Goal: Complete application form: Complete application form

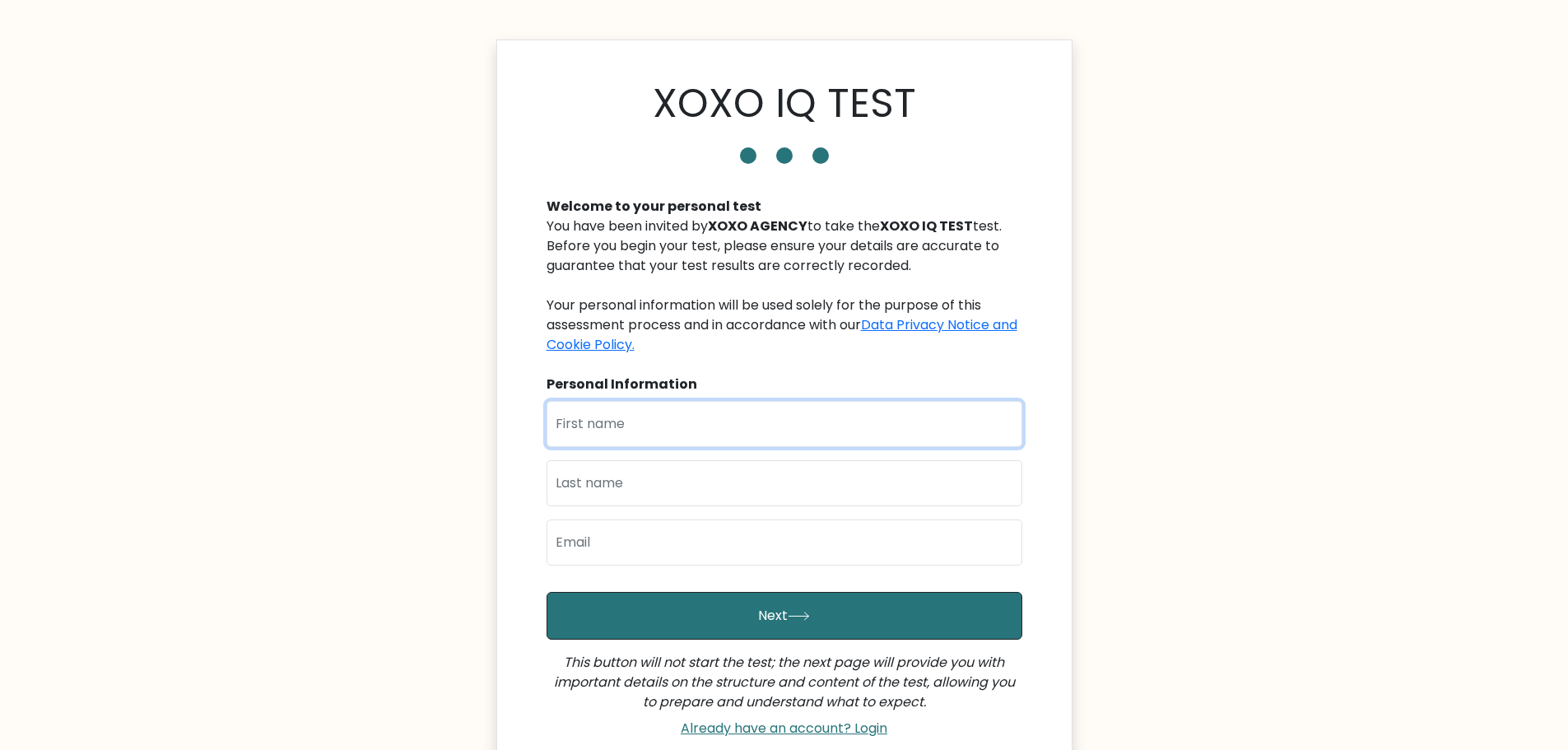
click at [826, 436] on input "text" at bounding box center [784, 423] width 475 height 46
type input "MECHIE"
type input "RUELAN"
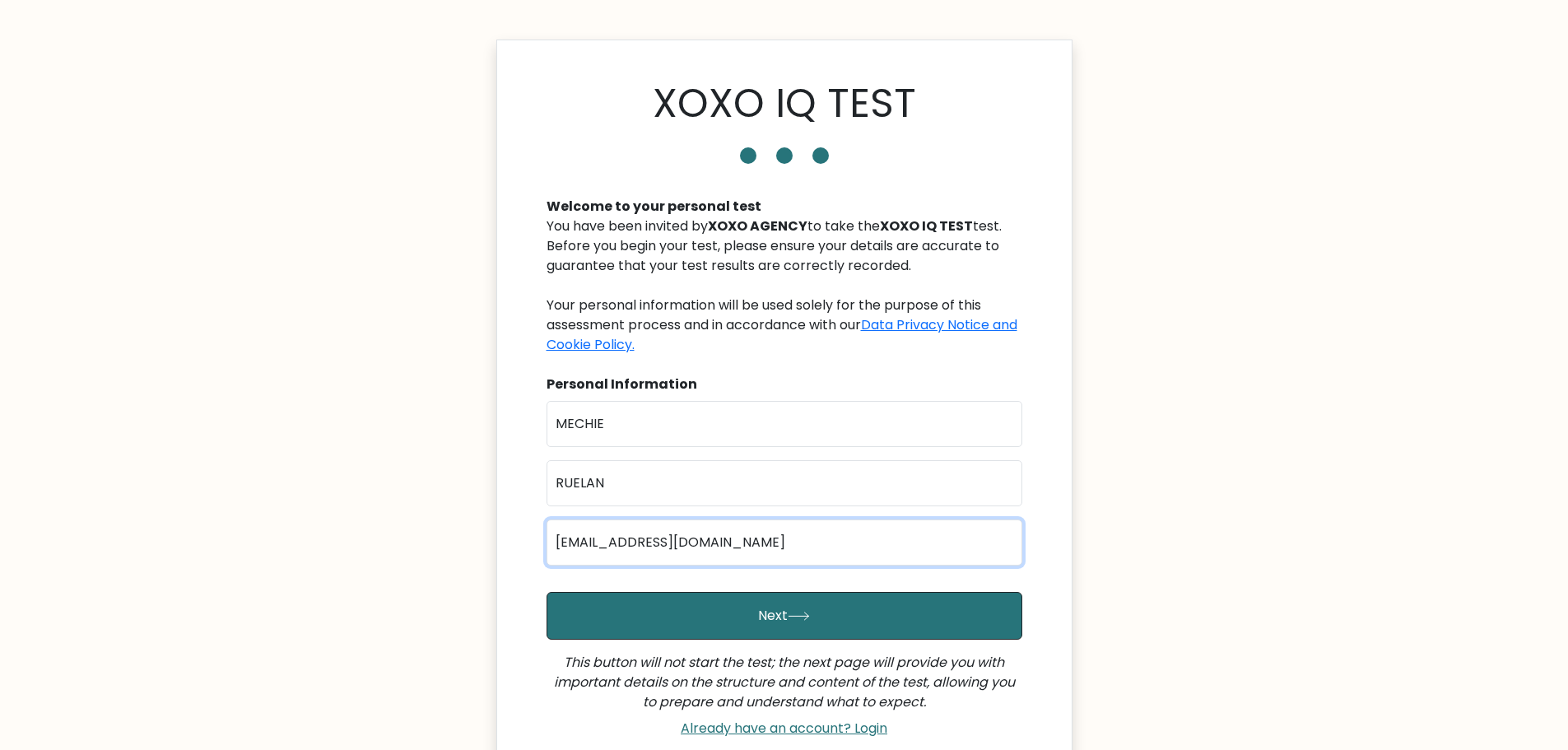
click at [781, 539] on input "amazonclientus1@gmail.com" at bounding box center [784, 542] width 475 height 46
type input "meyshi0918@gmail.com"
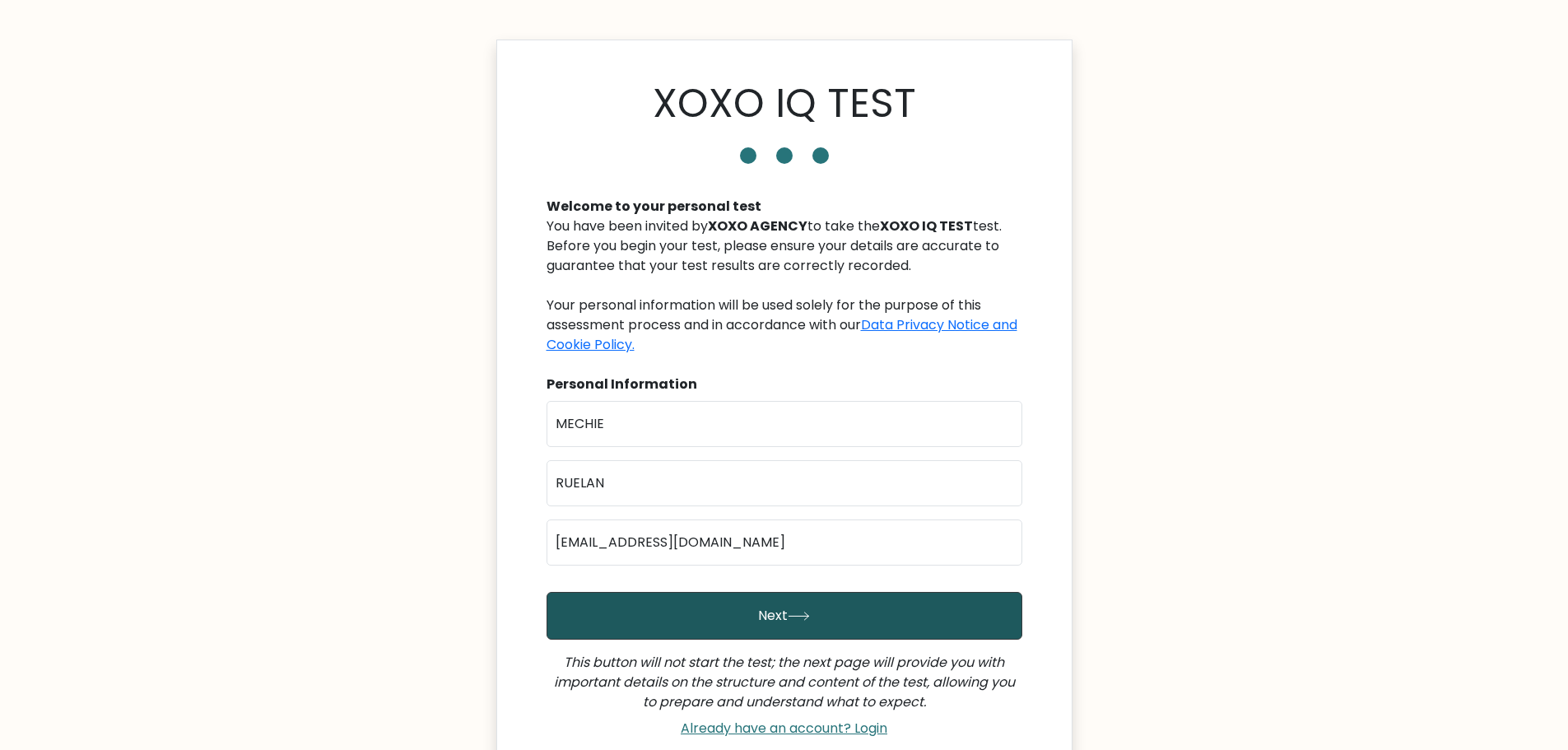
click at [683, 626] on button "Next" at bounding box center [784, 615] width 475 height 48
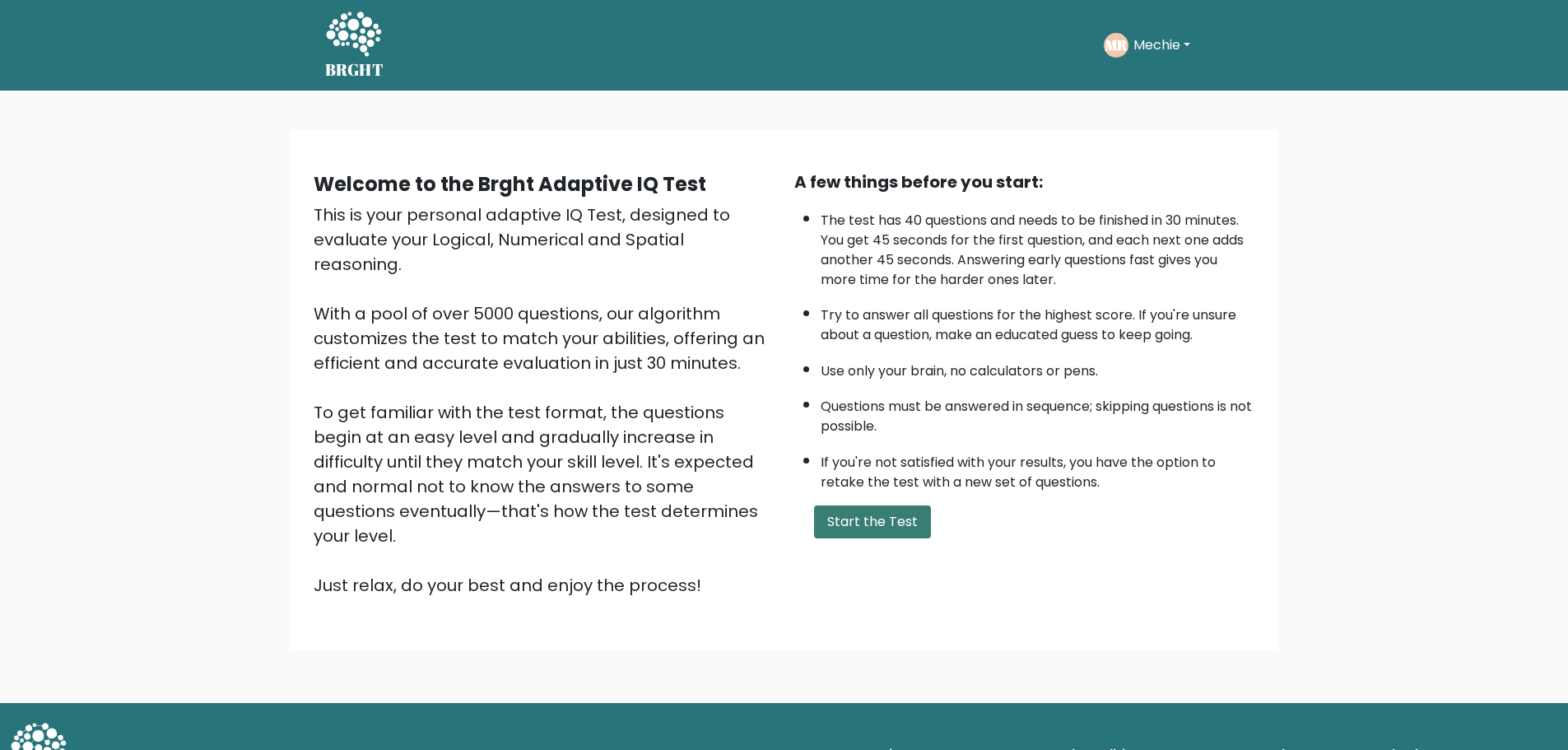
click at [876, 536] on button "Start the Test" at bounding box center [872, 521] width 117 height 33
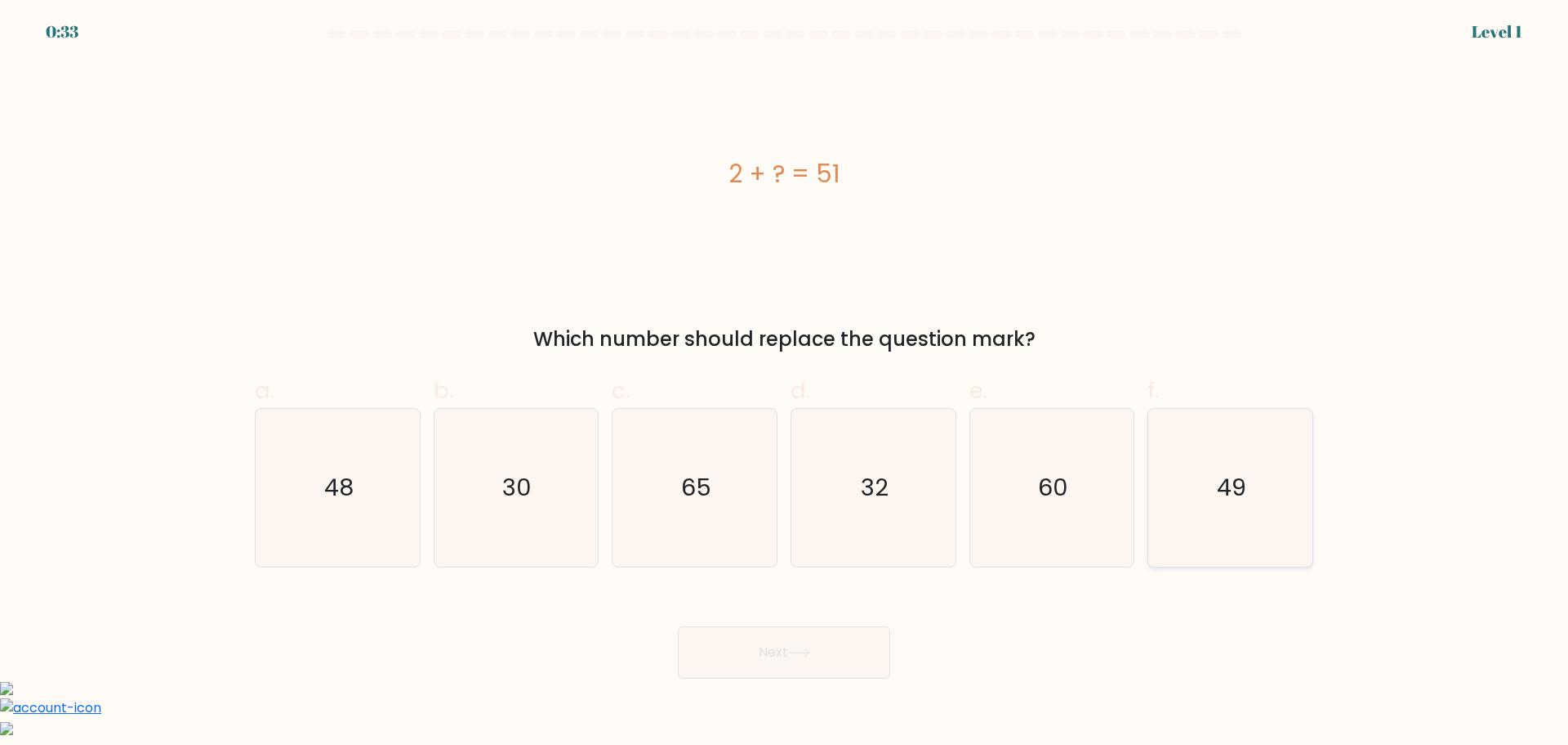
click at [1213, 496] on icon "49" at bounding box center [1230, 488] width 158 height 158
click at [785, 384] on input "f. 49" at bounding box center [784, 377] width 1 height 10
radio input "true"
click at [820, 649] on button "Next" at bounding box center [784, 652] width 212 height 53
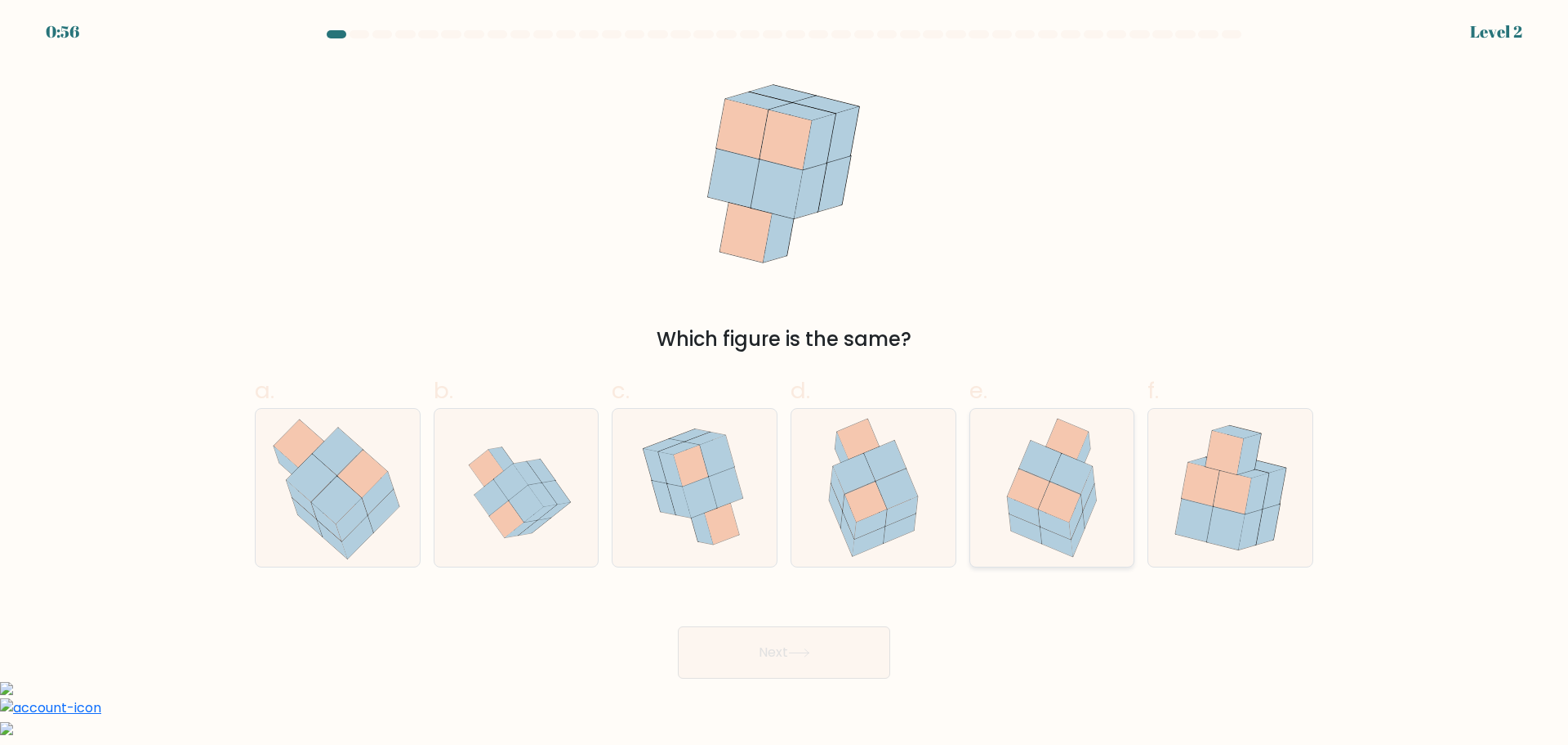
click at [1048, 517] on icon at bounding box center [1055, 524] width 33 height 29
click at [785, 384] on input "e." at bounding box center [784, 377] width 1 height 10
radio input "true"
click at [807, 657] on button "Next" at bounding box center [784, 652] width 212 height 53
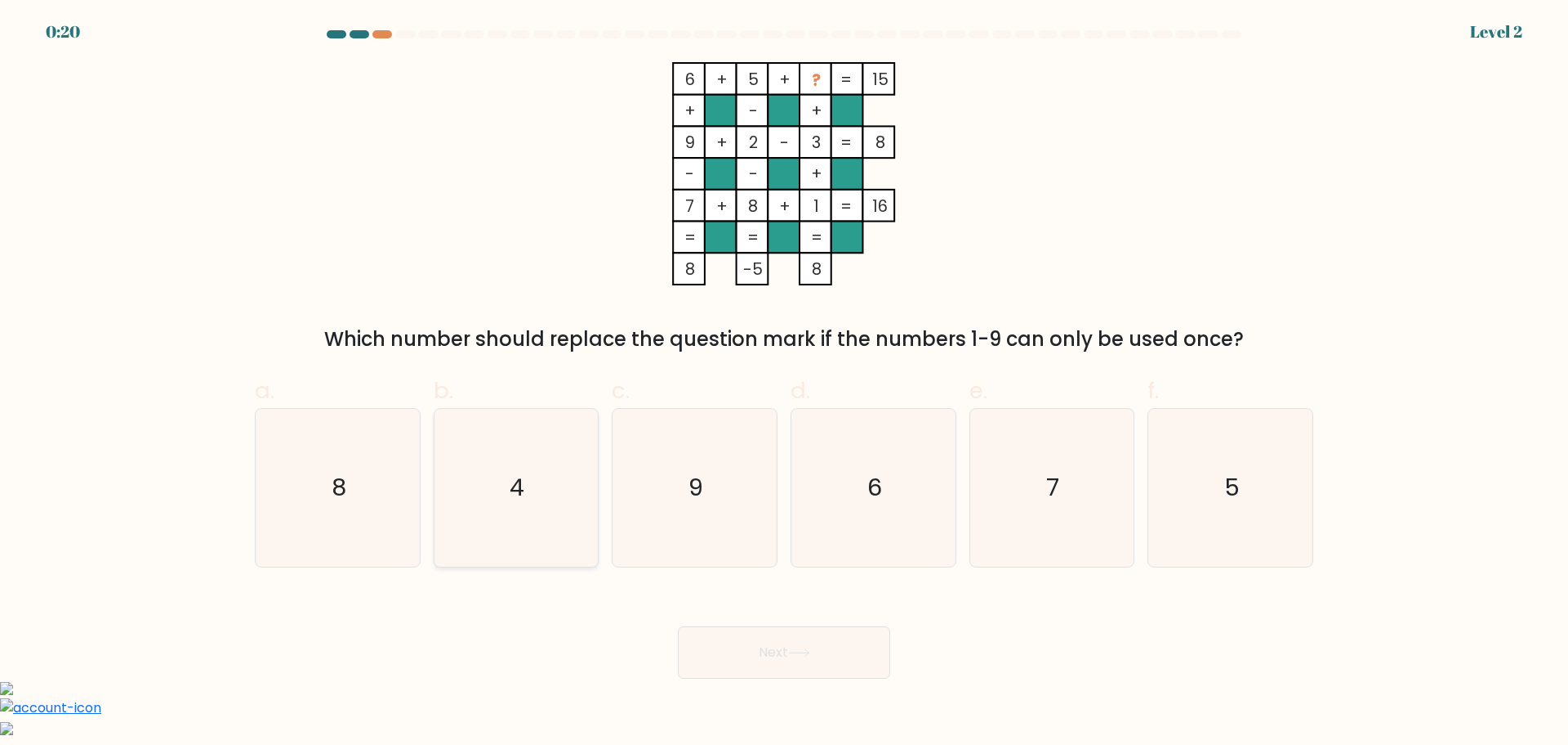
click at [535, 479] on icon "4" at bounding box center [516, 488] width 158 height 158
click at [784, 384] on input "b. 4" at bounding box center [784, 377] width 1 height 10
radio input "true"
click at [810, 660] on button "Next" at bounding box center [784, 652] width 212 height 53
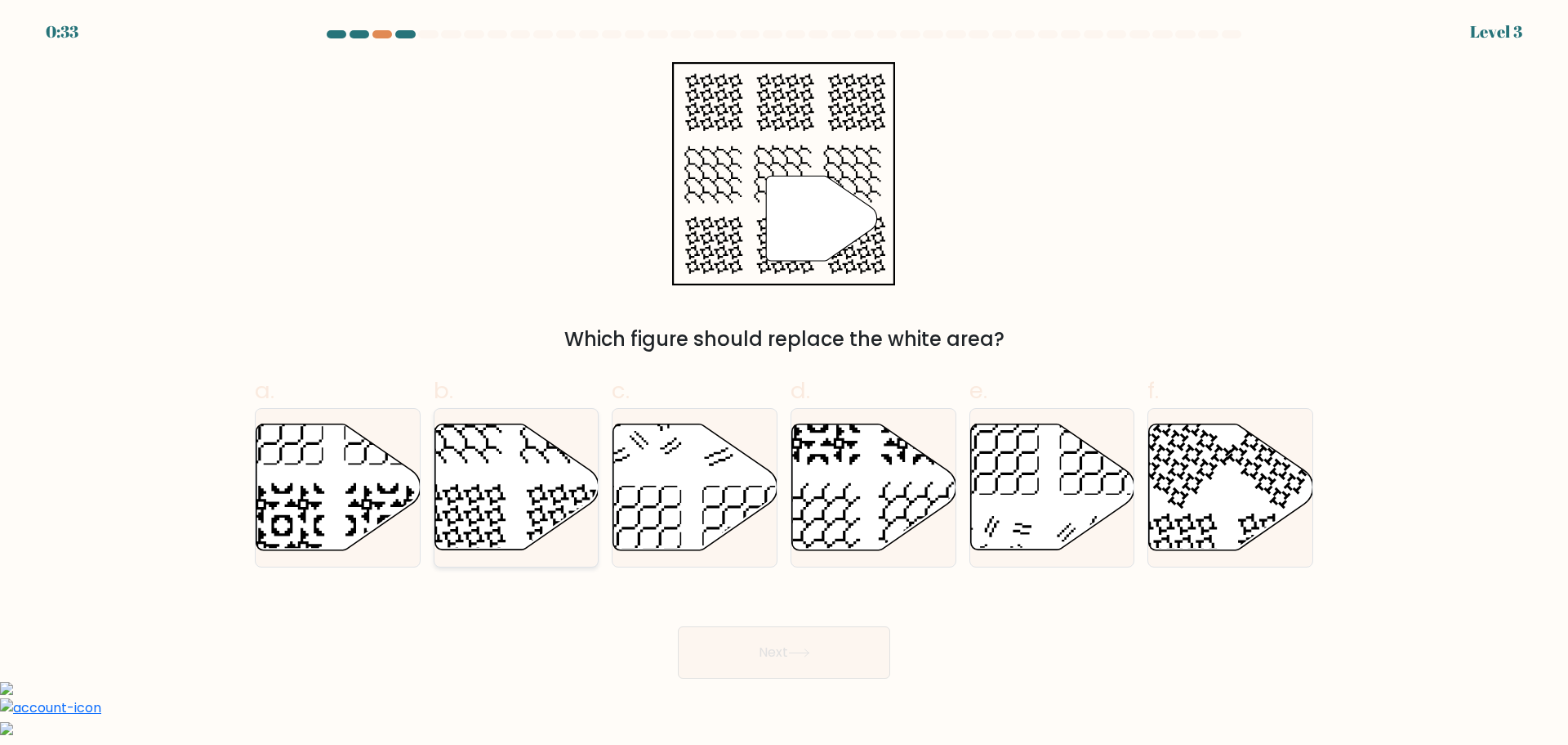
click at [481, 460] on icon at bounding box center [516, 486] width 164 height 126
click at [784, 384] on input "b." at bounding box center [784, 377] width 1 height 10
radio input "true"
click at [805, 666] on button "Next" at bounding box center [784, 652] width 212 height 53
click at [769, 649] on button "Next" at bounding box center [784, 652] width 212 height 53
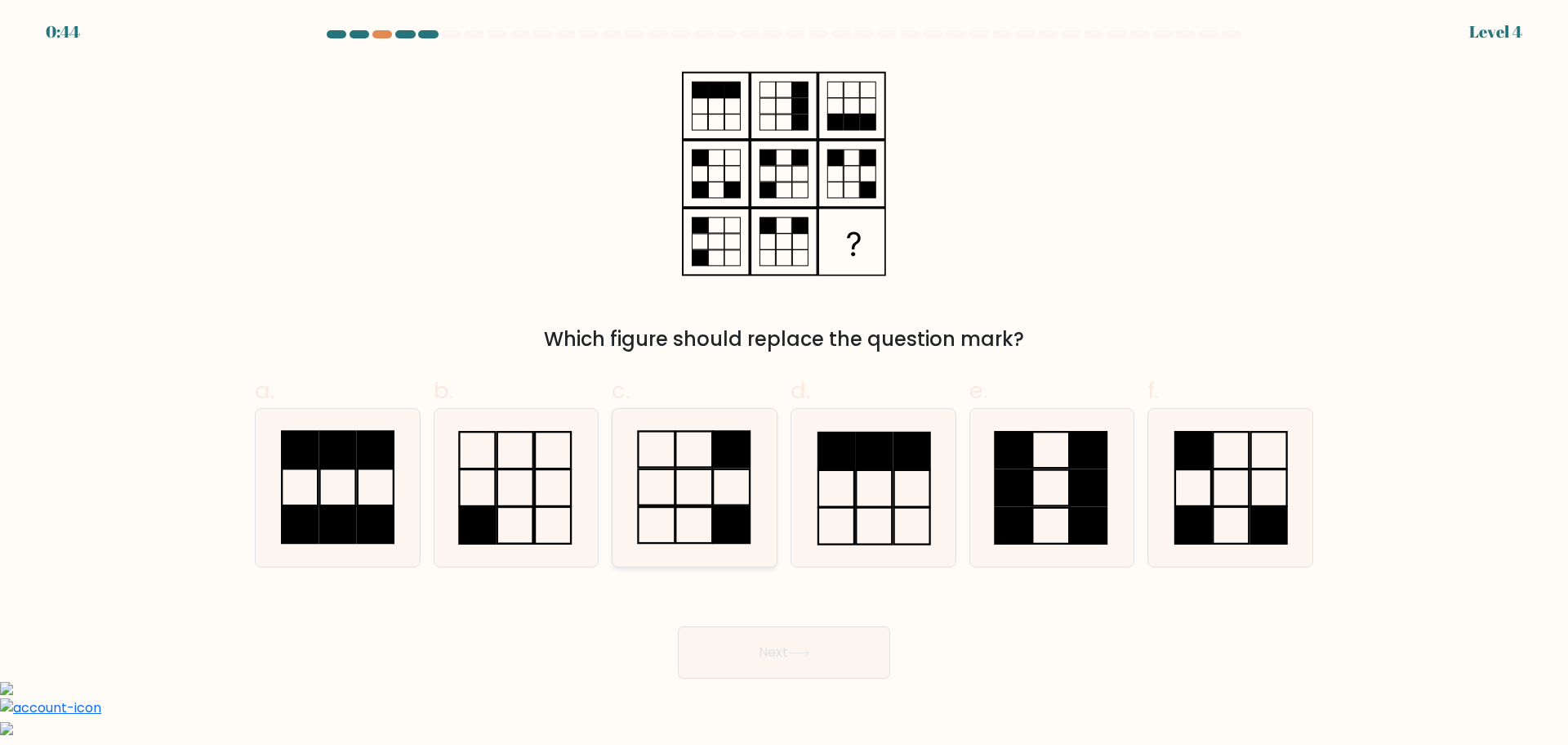
click at [729, 496] on icon at bounding box center [695, 488] width 158 height 158
click at [784, 384] on input "c." at bounding box center [784, 377] width 1 height 10
radio input "true"
click at [795, 671] on button "Next" at bounding box center [784, 652] width 212 height 53
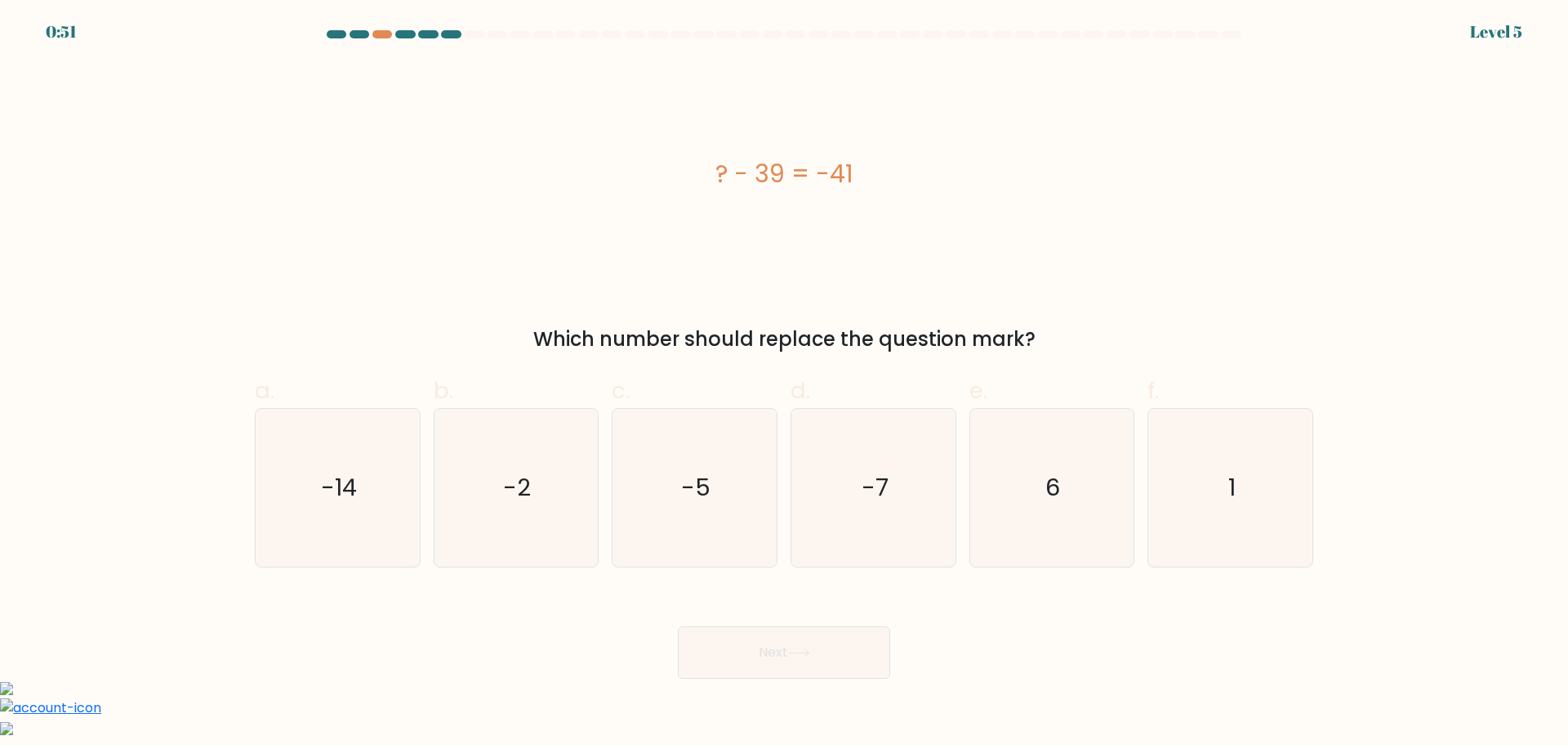
click at [1249, 136] on div "? - 39 = -41" at bounding box center [784, 174] width 1059 height 223
click at [721, 469] on icon "-5" at bounding box center [695, 488] width 158 height 158
click at [784, 384] on input "c. -5" at bounding box center [784, 377] width 1 height 10
radio input "true"
click at [1270, 269] on div "? - 39 = -41" at bounding box center [784, 174] width 1059 height 223
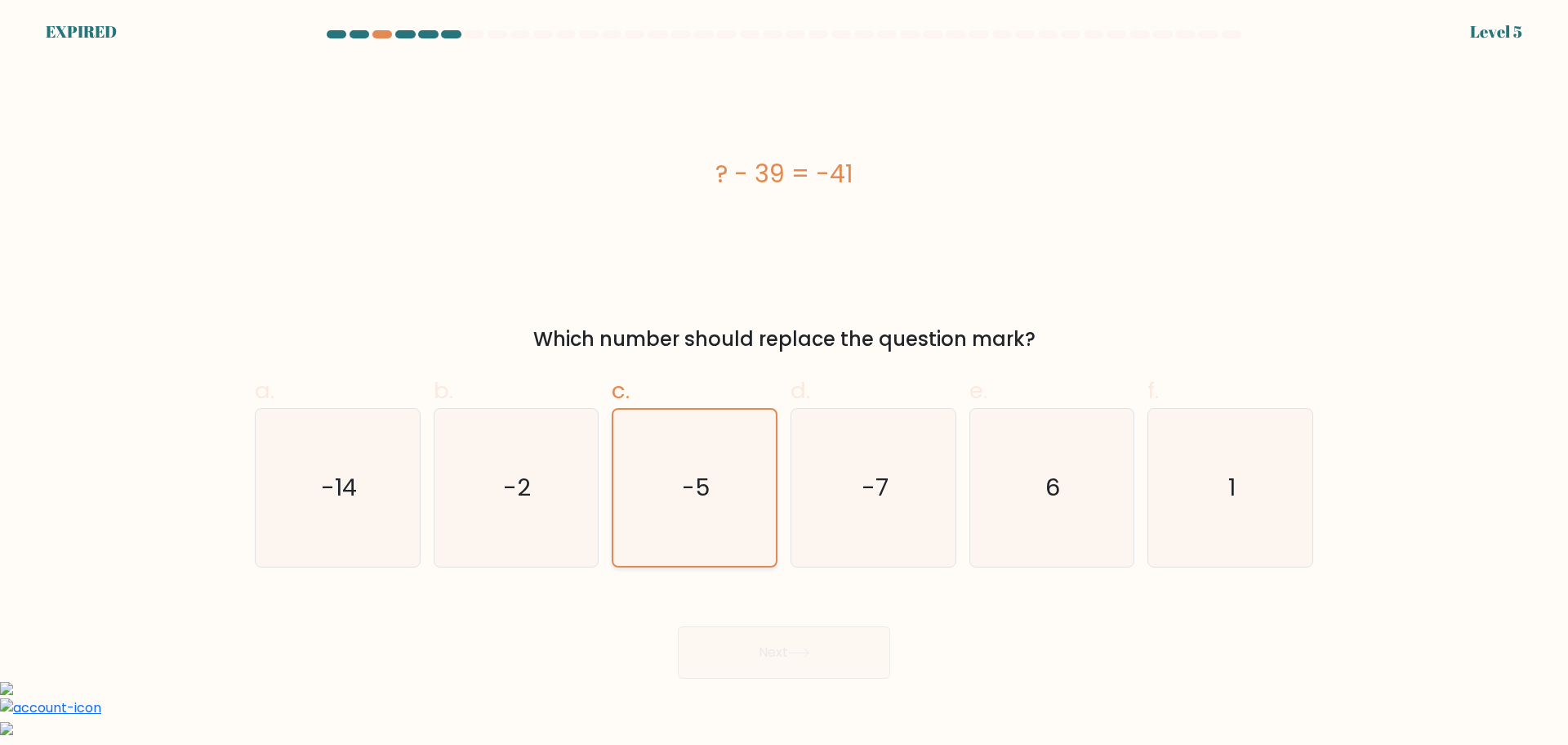
click at [731, 491] on icon "-5" at bounding box center [695, 487] width 156 height 156
click at [784, 384] on input "c. -5" at bounding box center [784, 377] width 1 height 10
click at [886, 504] on icon "-7" at bounding box center [874, 488] width 158 height 158
click at [785, 384] on input "d. -7" at bounding box center [784, 377] width 1 height 10
radio input "true"
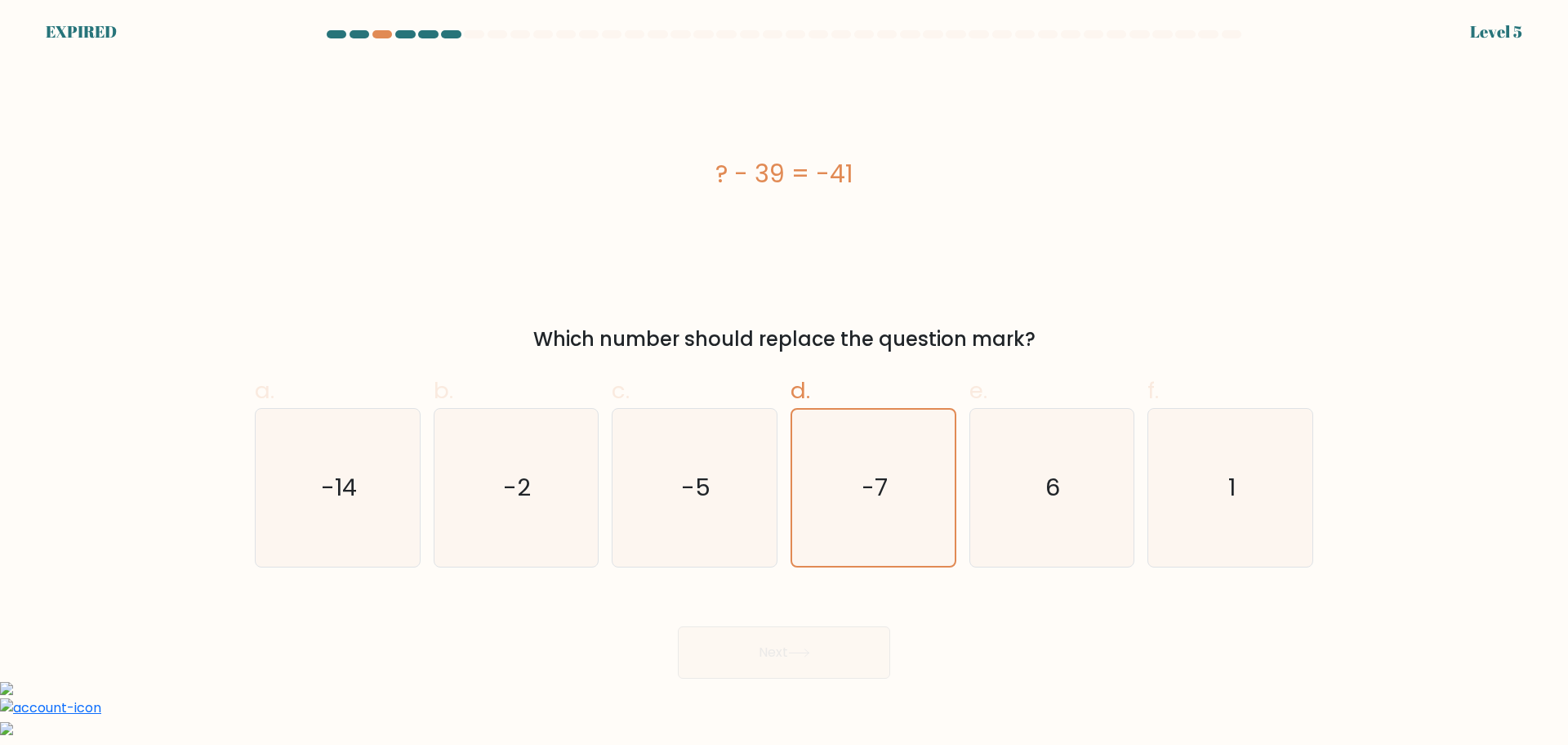
click at [796, 643] on div "Next" at bounding box center [784, 632] width 1078 height 92
click at [791, 648] on div "Next" at bounding box center [784, 632] width 1078 height 92
click at [604, 432] on div "b. -2" at bounding box center [517, 470] width 179 height 193
click at [547, 457] on icon "-2" at bounding box center [516, 488] width 158 height 158
click at [784, 384] on input "b. -2" at bounding box center [784, 377] width 1 height 10
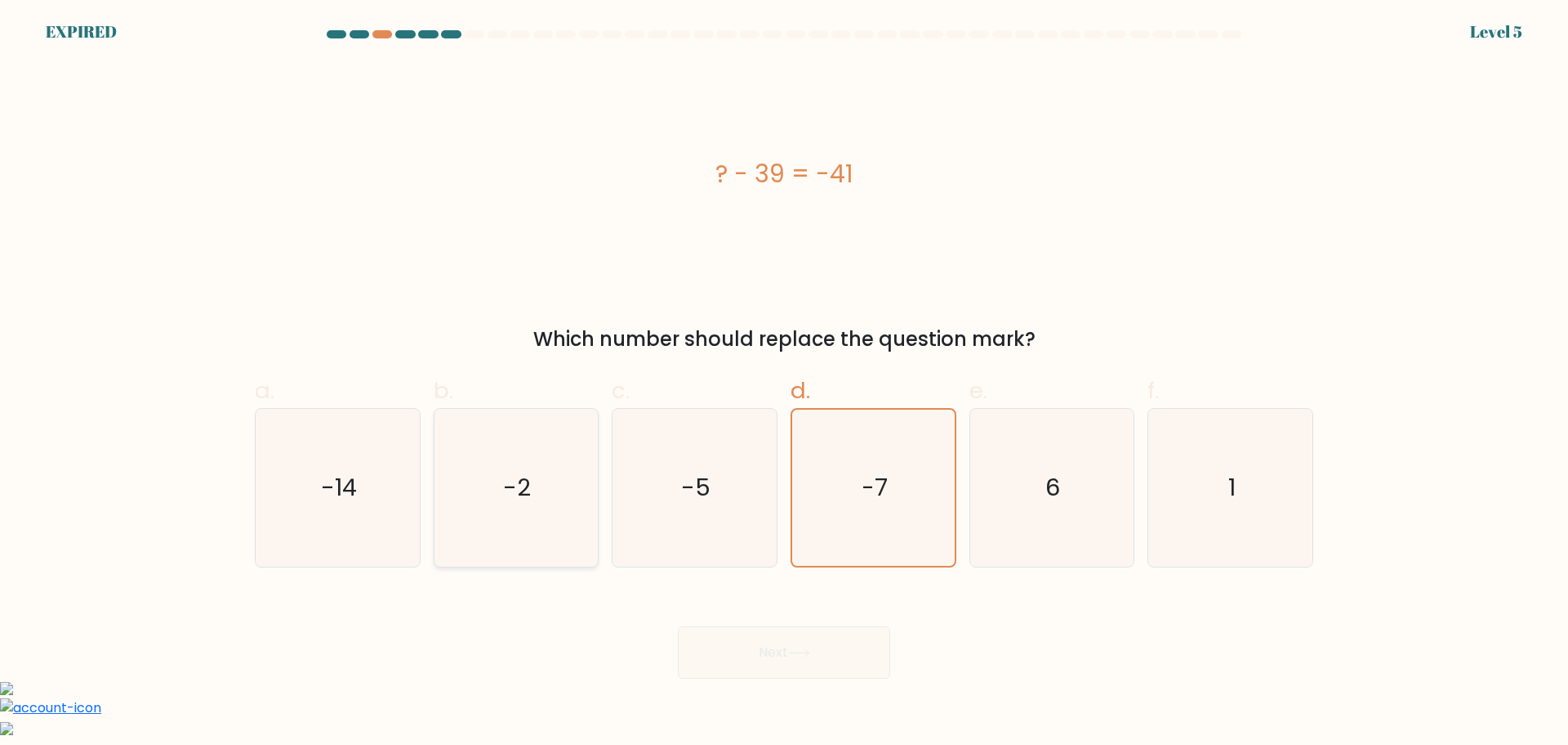
radio input "true"
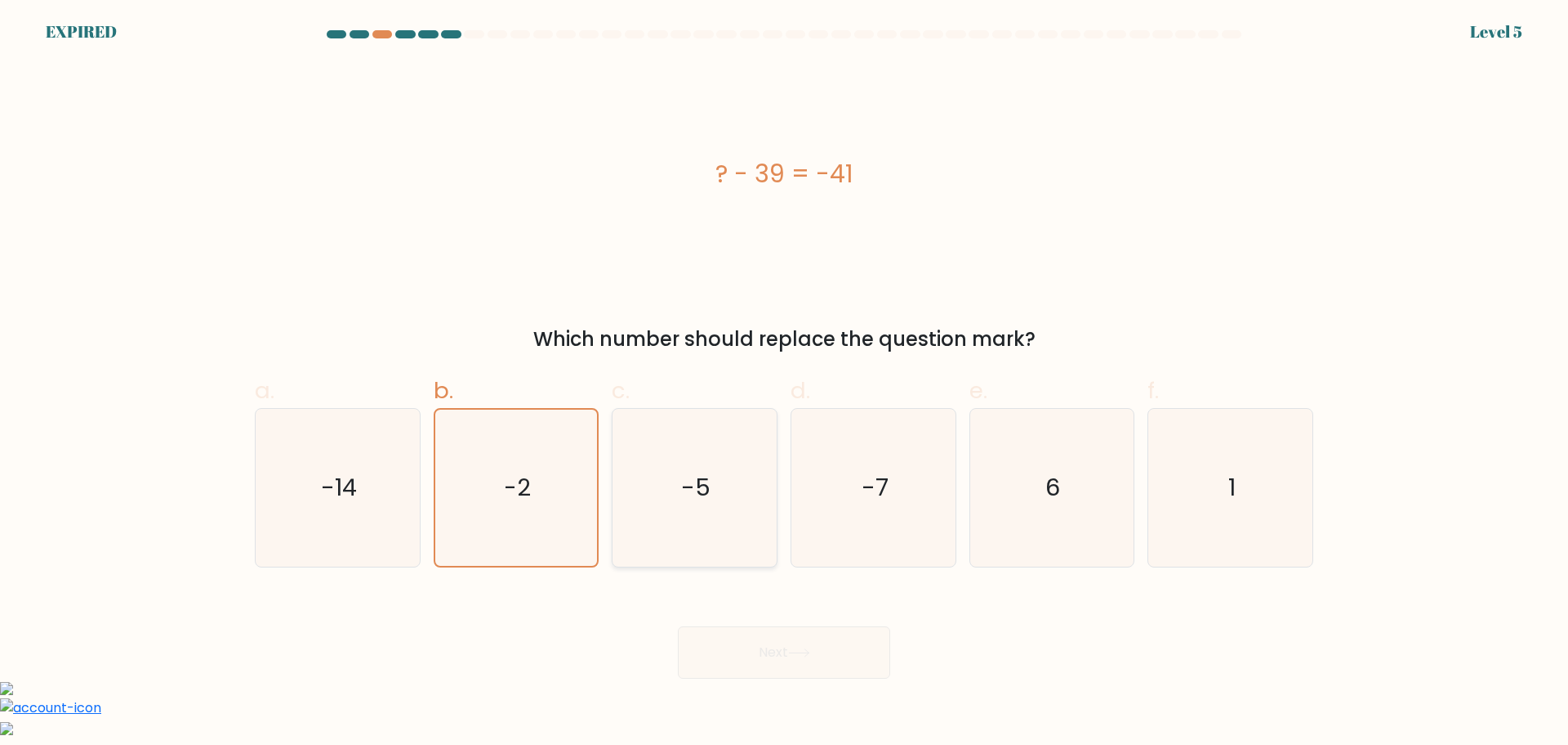
click at [763, 457] on icon "-5" at bounding box center [695, 488] width 158 height 158
click at [784, 384] on input "c. -5" at bounding box center [784, 377] width 1 height 10
radio input "true"
click at [1168, 90] on div "? - 39 = -41" at bounding box center [784, 174] width 1059 height 223
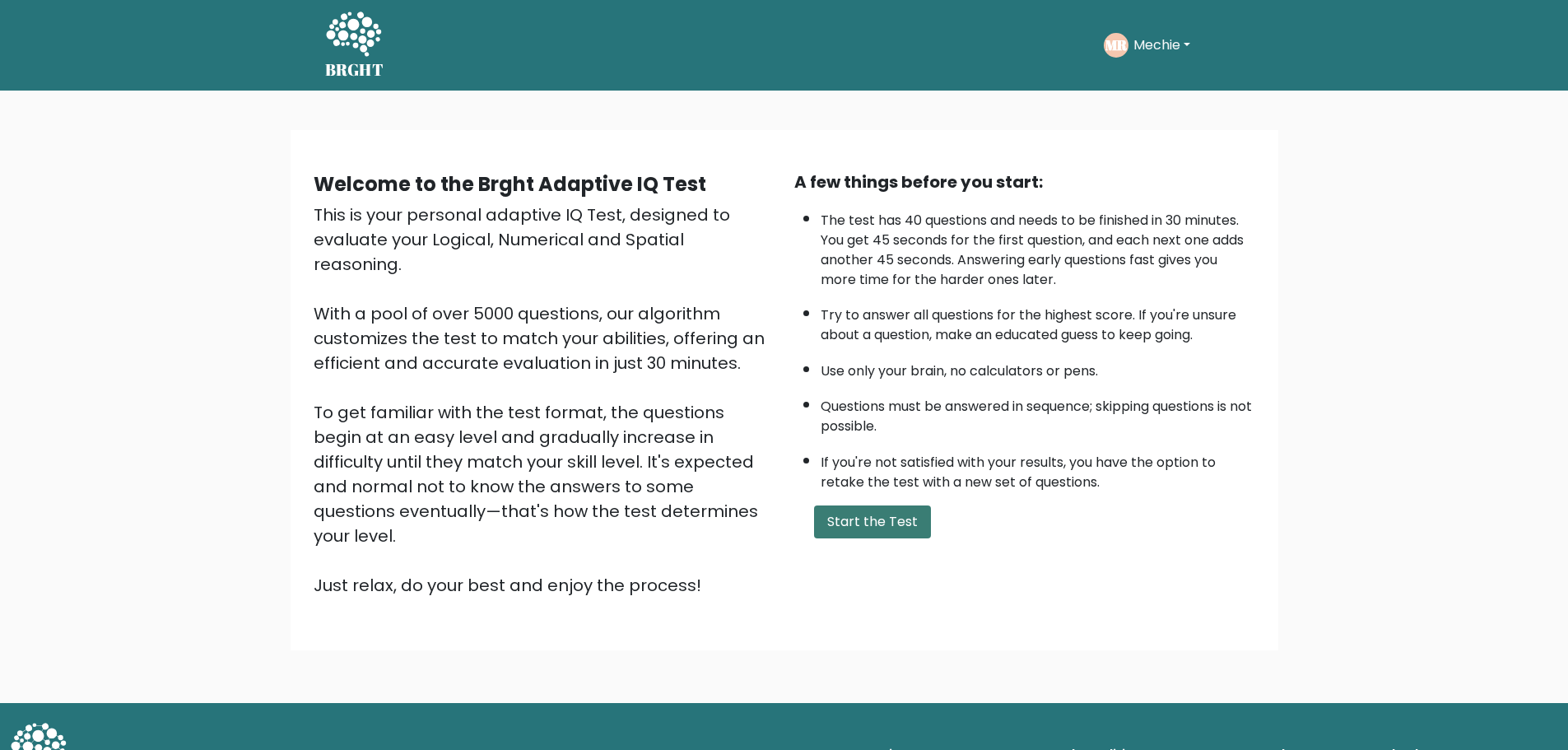
click at [873, 529] on button "Start the Test" at bounding box center [872, 521] width 117 height 33
click at [866, 522] on button "Start the Test" at bounding box center [872, 521] width 117 height 33
click at [878, 532] on button "Start the Test" at bounding box center [872, 521] width 117 height 33
